Goal: Information Seeking & Learning: Learn about a topic

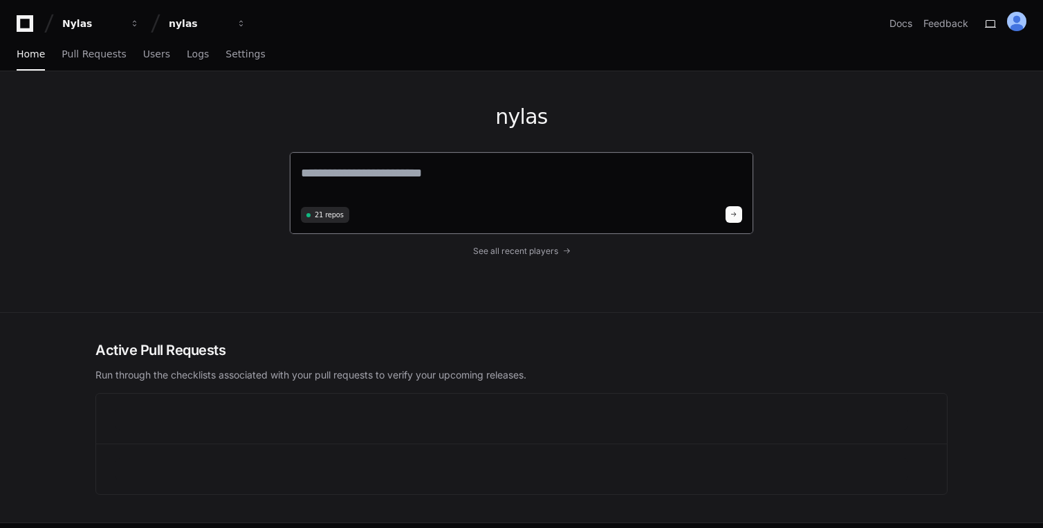
click at [365, 193] on textarea at bounding box center [521, 182] width 441 height 39
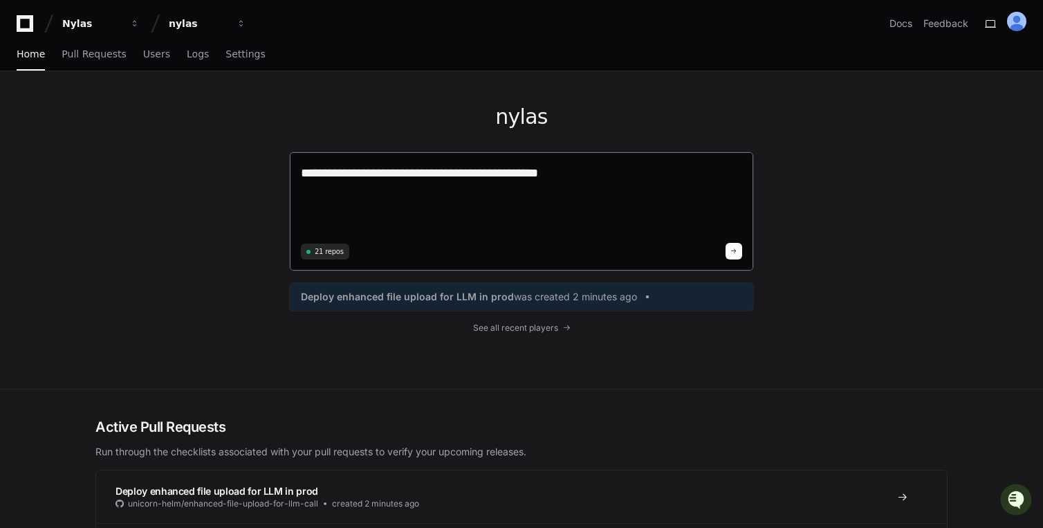
paste textarea "**********"
type textarea "**********"
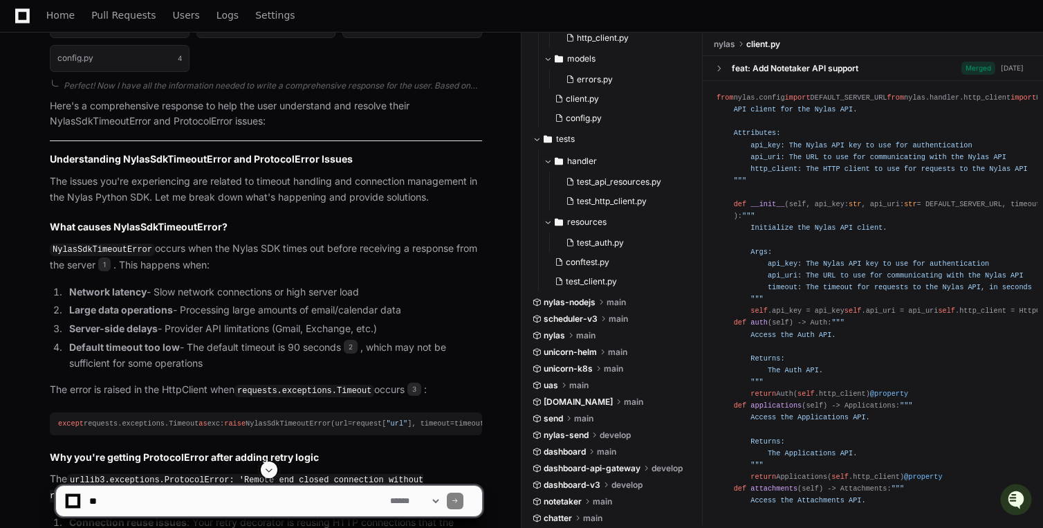
scroll to position [1131, 0]
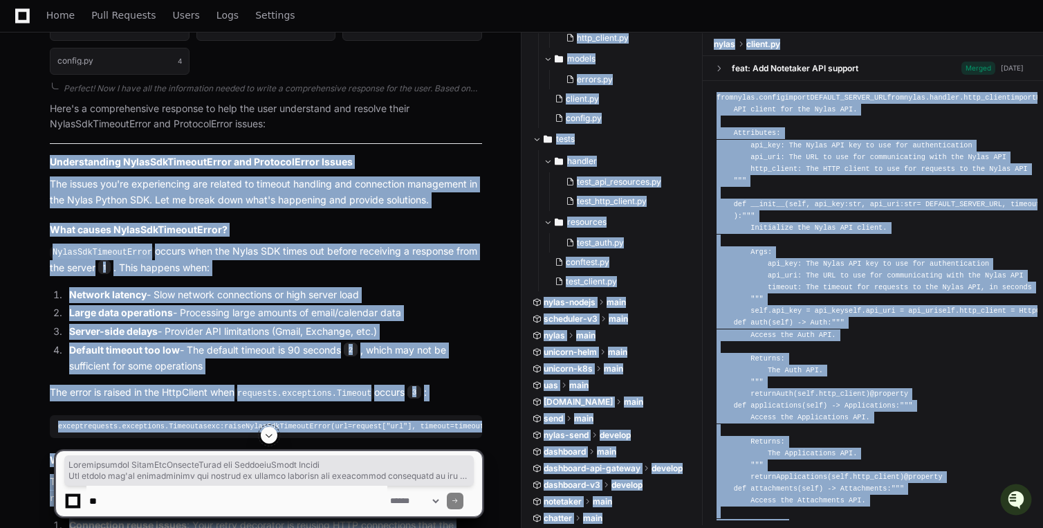
drag, startPoint x: 49, startPoint y: 161, endPoint x: 208, endPoint y: 431, distance: 313.1
click at [208, 431] on app-player-page "Nylas API Timeout and Retry Error Created by @ [PERSON_NAME].[PERSON_NAME] now …" at bounding box center [521, 383] width 1043 height 2887
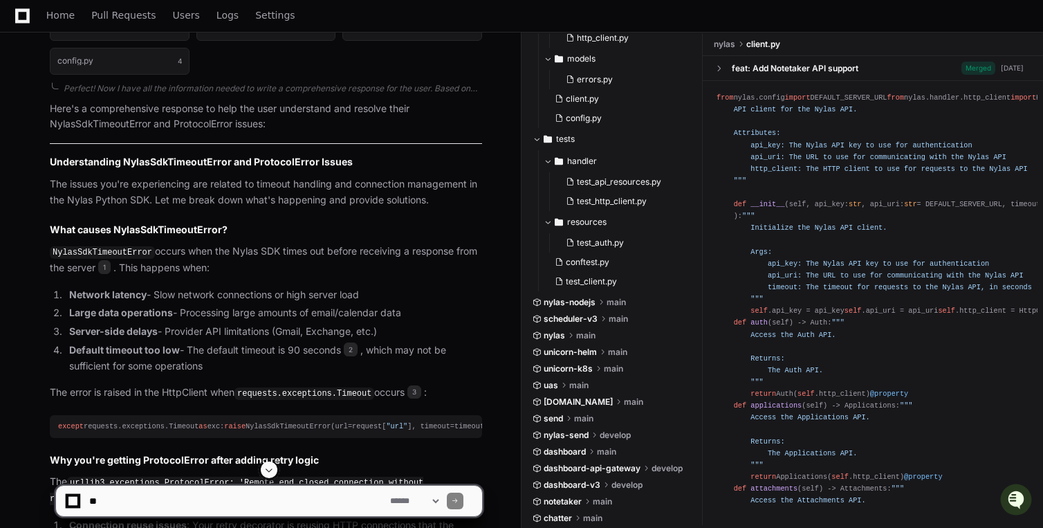
click at [51, 160] on h2 "Understanding NylasSdkTimeoutError and ProtocolError Issues" at bounding box center [266, 162] width 432 height 14
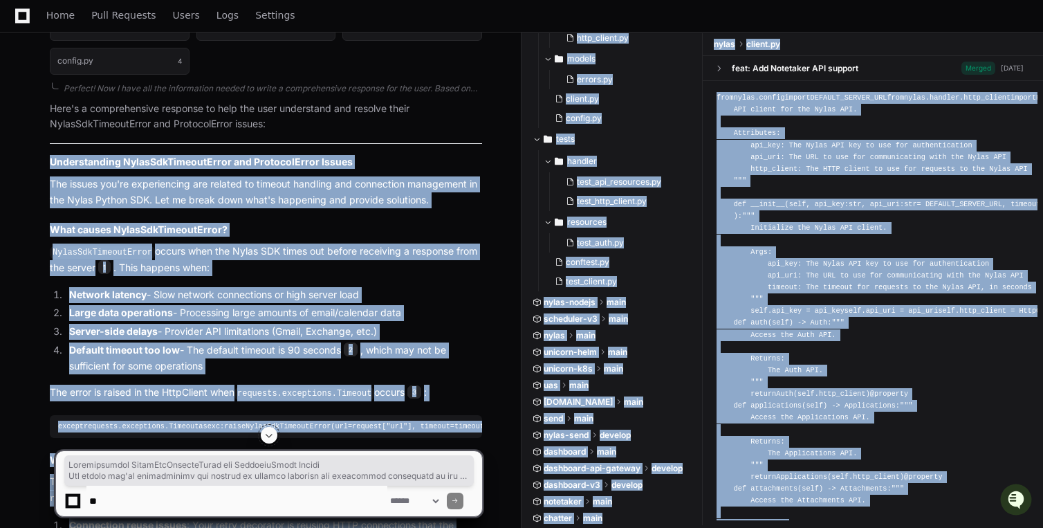
drag, startPoint x: 48, startPoint y: 163, endPoint x: 144, endPoint y: 440, distance: 292.6
click at [144, 440] on app-player-page "Nylas API Timeout and Retry Error Created by @ [PERSON_NAME].[PERSON_NAME] now …" at bounding box center [521, 383] width 1043 height 2887
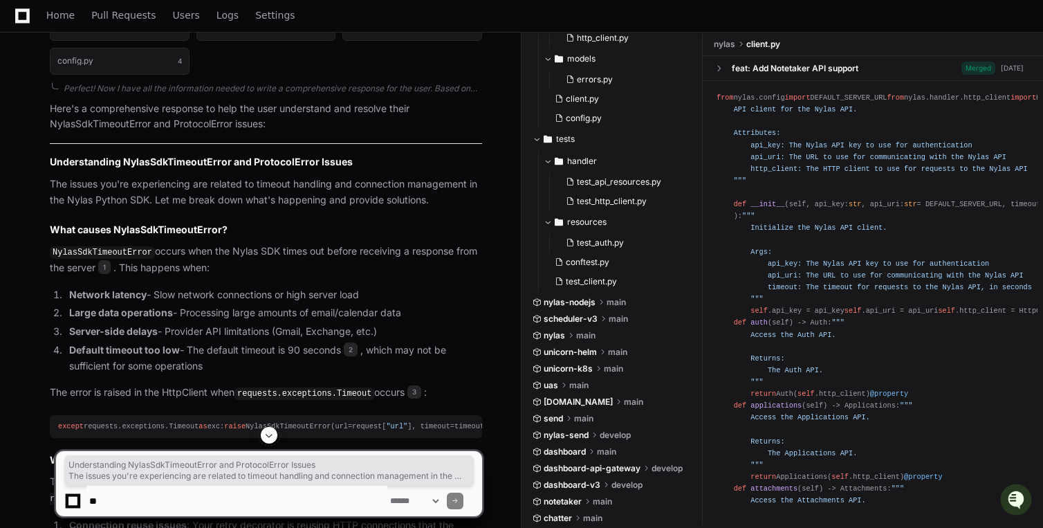
drag, startPoint x: 51, startPoint y: 160, endPoint x: 120, endPoint y: 266, distance: 126.4
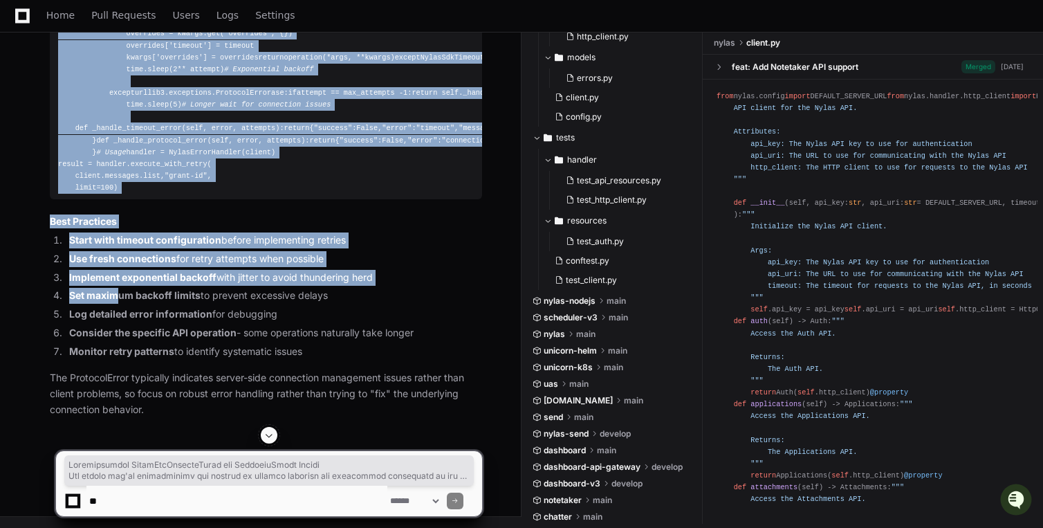
scroll to position [3556, 0]
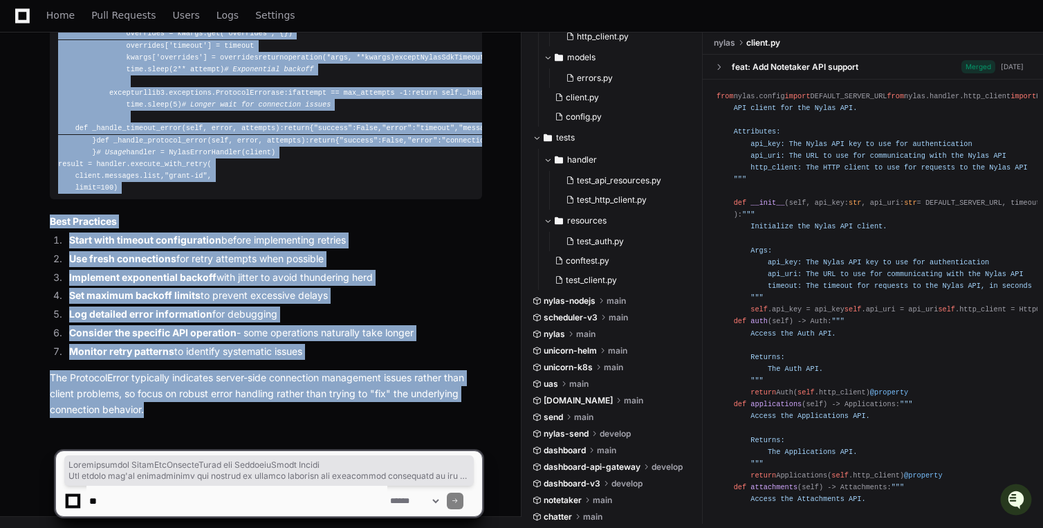
copy article "Understanding NylasSdkTimeoutError and ProtocolError Issues The issues you're e…"
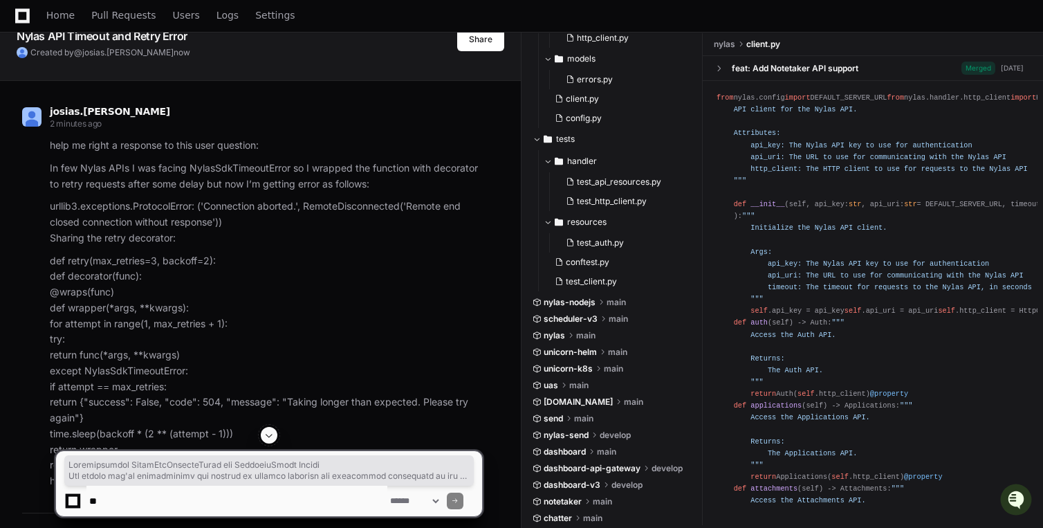
scroll to position [0, 0]
